Goal: Find specific page/section: Find specific page/section

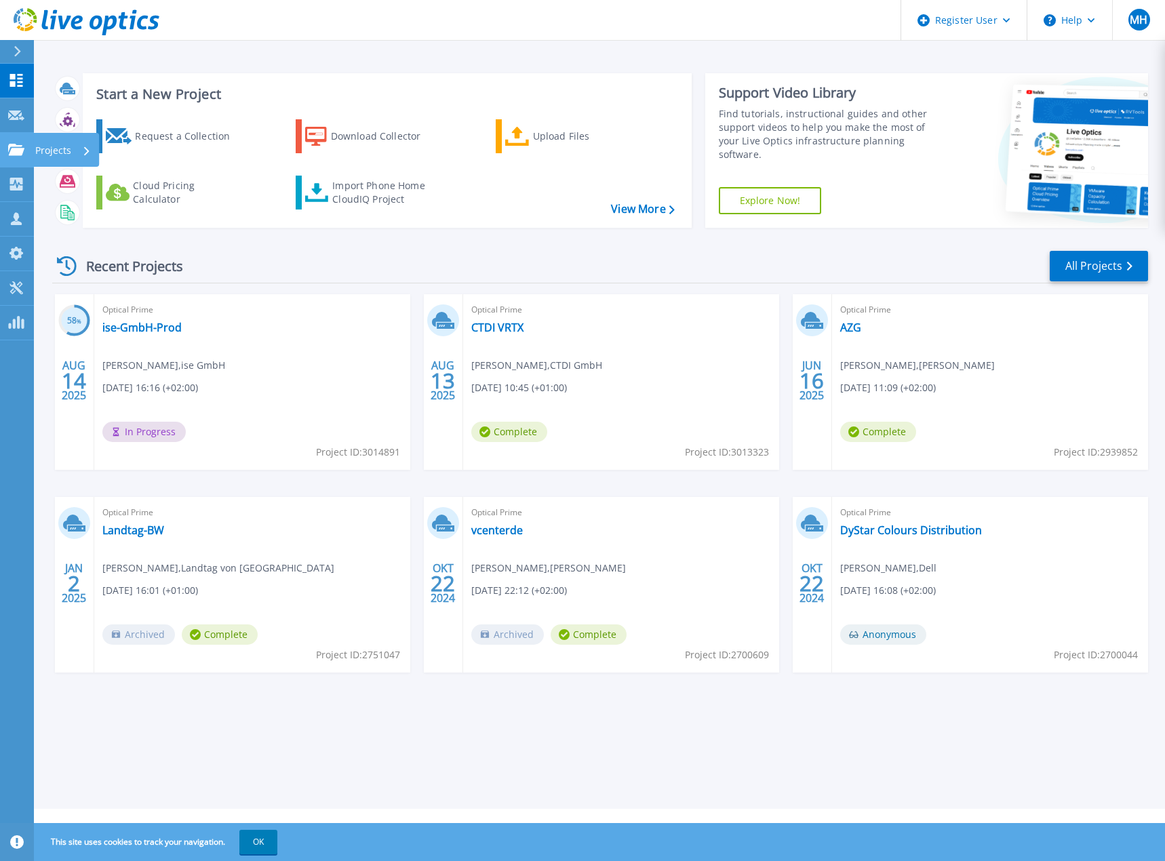
click at [19, 154] on icon at bounding box center [16, 150] width 16 height 12
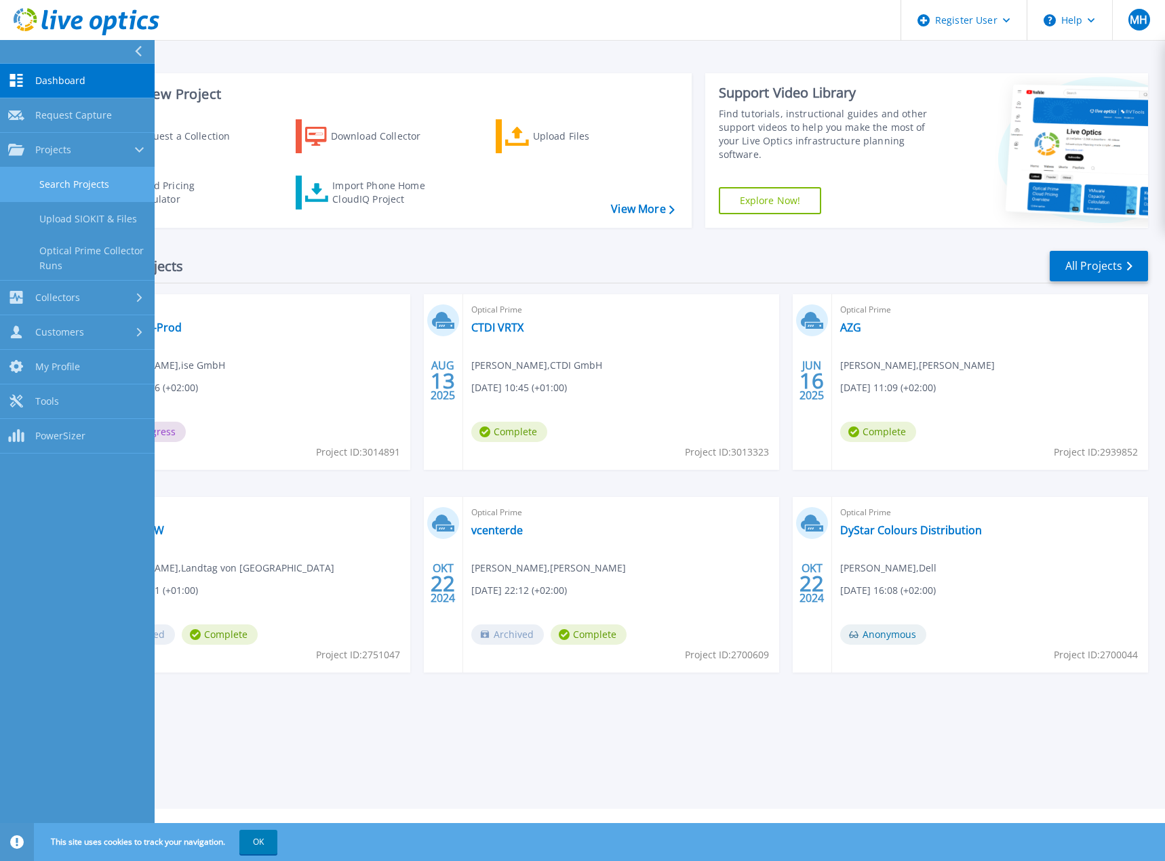
click at [69, 170] on link "Search Projects" at bounding box center [77, 184] width 155 height 35
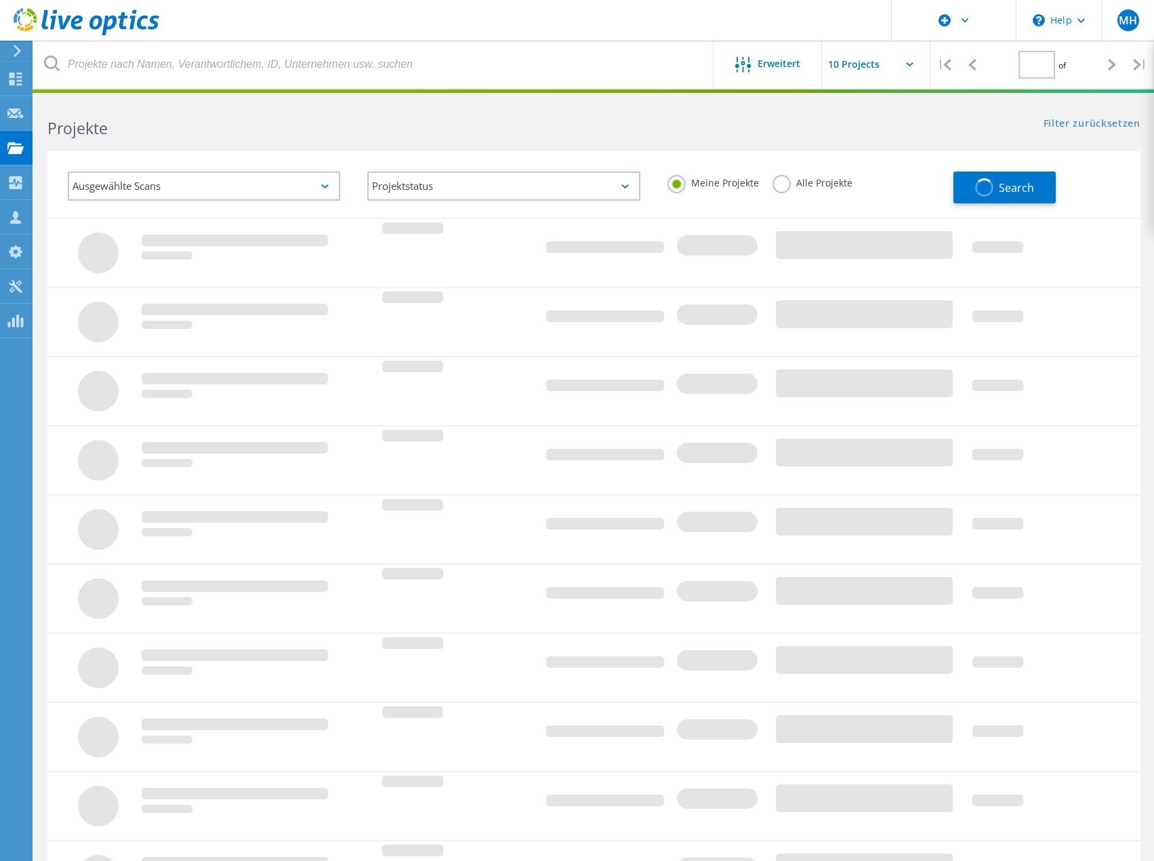
type input "1"
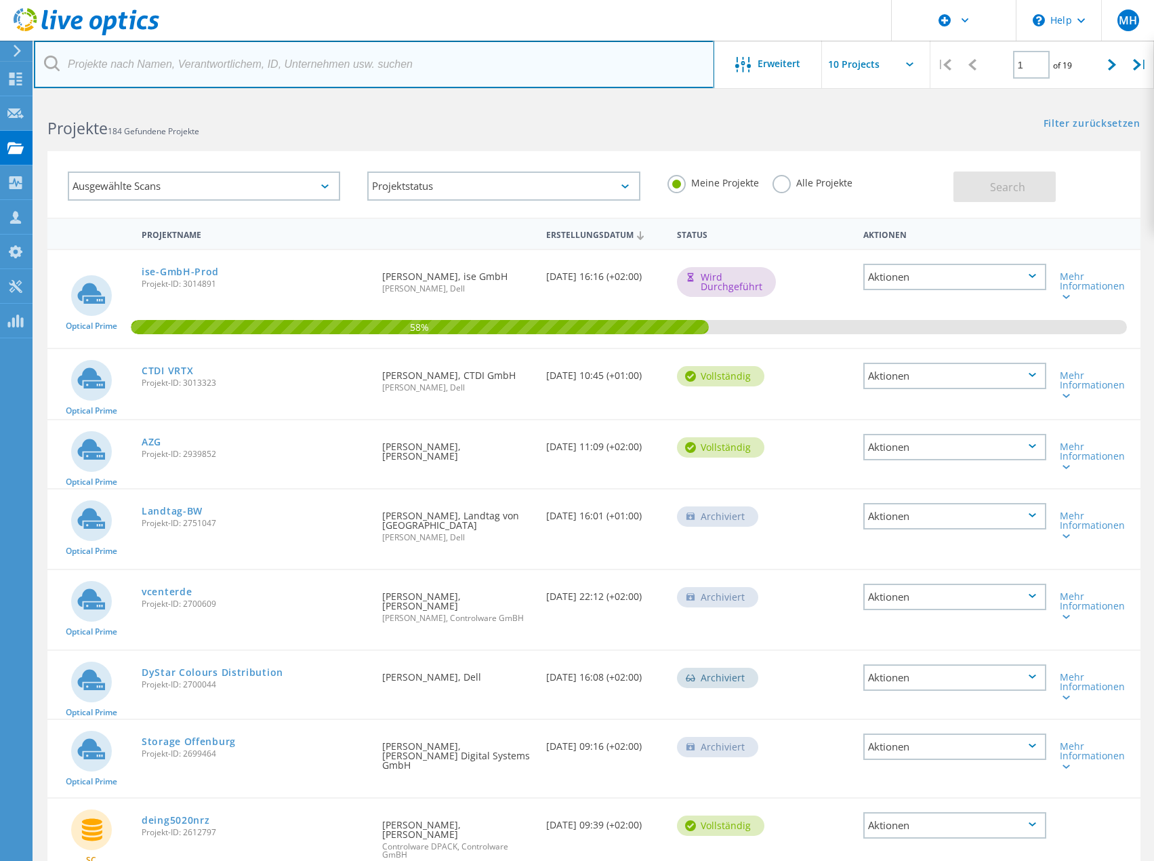
click at [199, 71] on input "text" at bounding box center [374, 64] width 681 height 47
paste input "2985163"
type input "2985163"
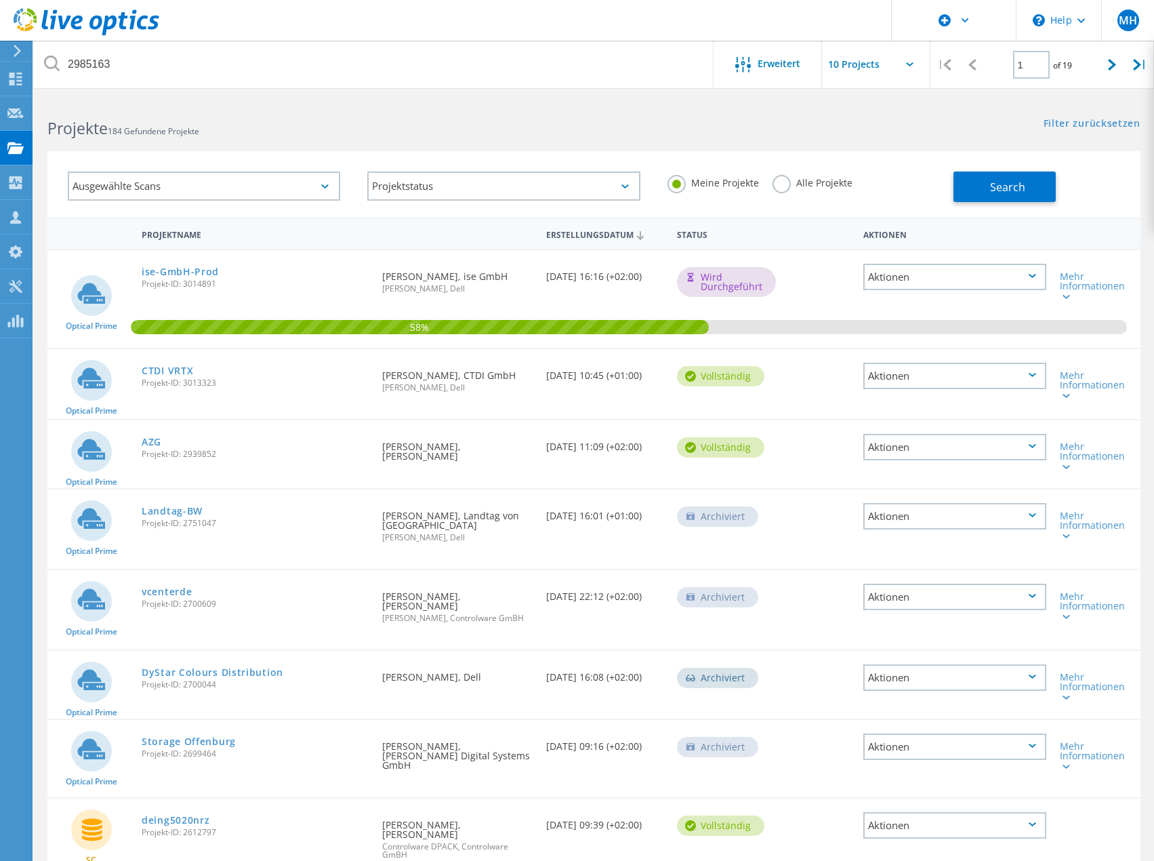
click at [800, 174] on div "Meine Projekte Alle Projekte" at bounding box center [804, 183] width 300 height 50
click at [789, 185] on label "Alle Projekte" at bounding box center [813, 181] width 80 height 13
click at [0, 0] on input "Alle Projekte" at bounding box center [0, 0] width 0 height 0
click at [1014, 182] on span "Search" at bounding box center [1007, 187] width 35 height 15
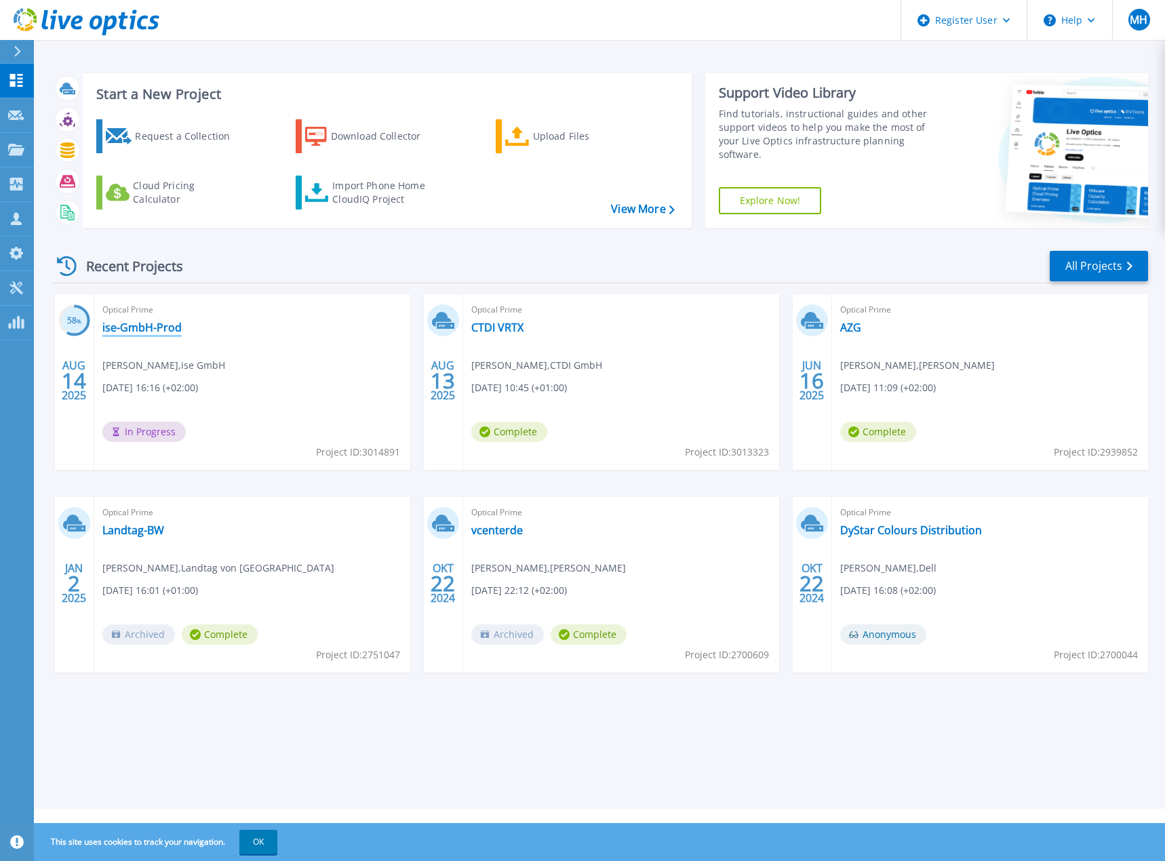
click at [144, 332] on link "ise-GmbH-Prod" at bounding box center [141, 328] width 79 height 14
